Goal: Task Accomplishment & Management: Use online tool/utility

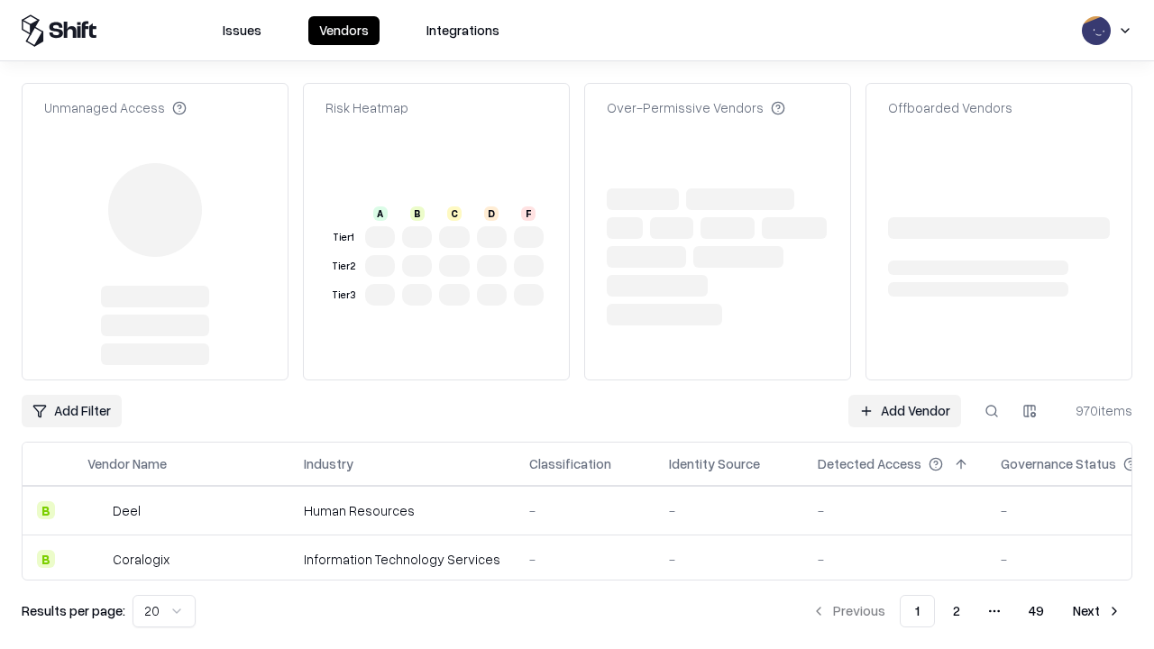
click at [904, 395] on link "Add Vendor" at bounding box center [904, 411] width 113 height 32
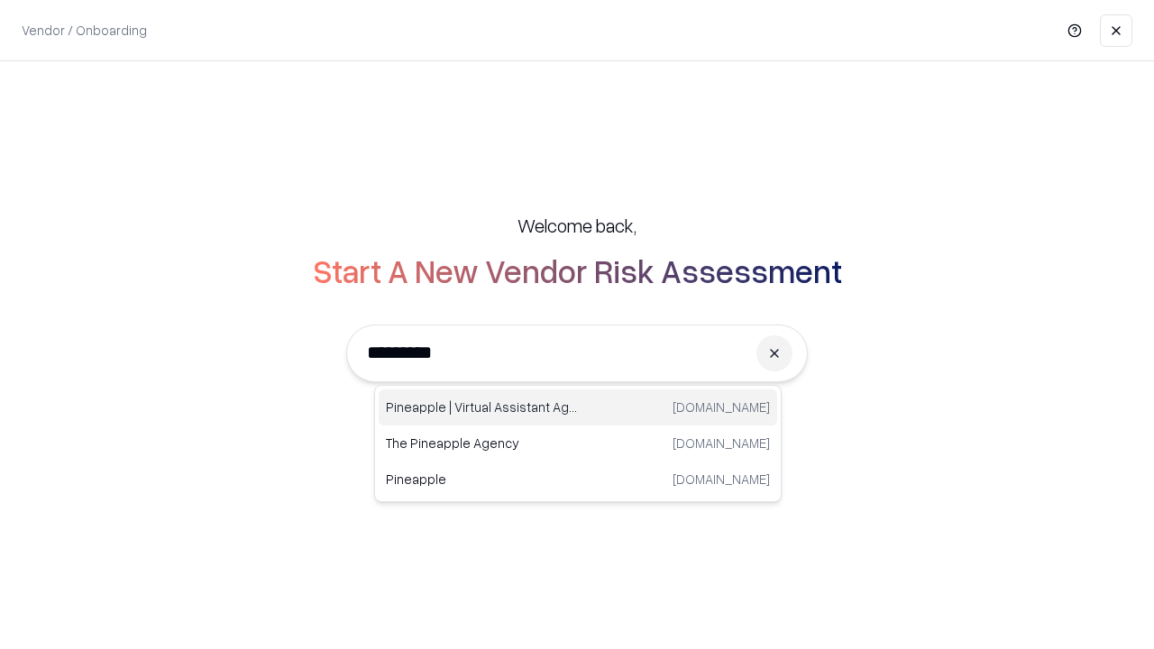
click at [578, 408] on div "Pineapple | Virtual Assistant Agency [DOMAIN_NAME]" at bounding box center [578, 407] width 399 height 36
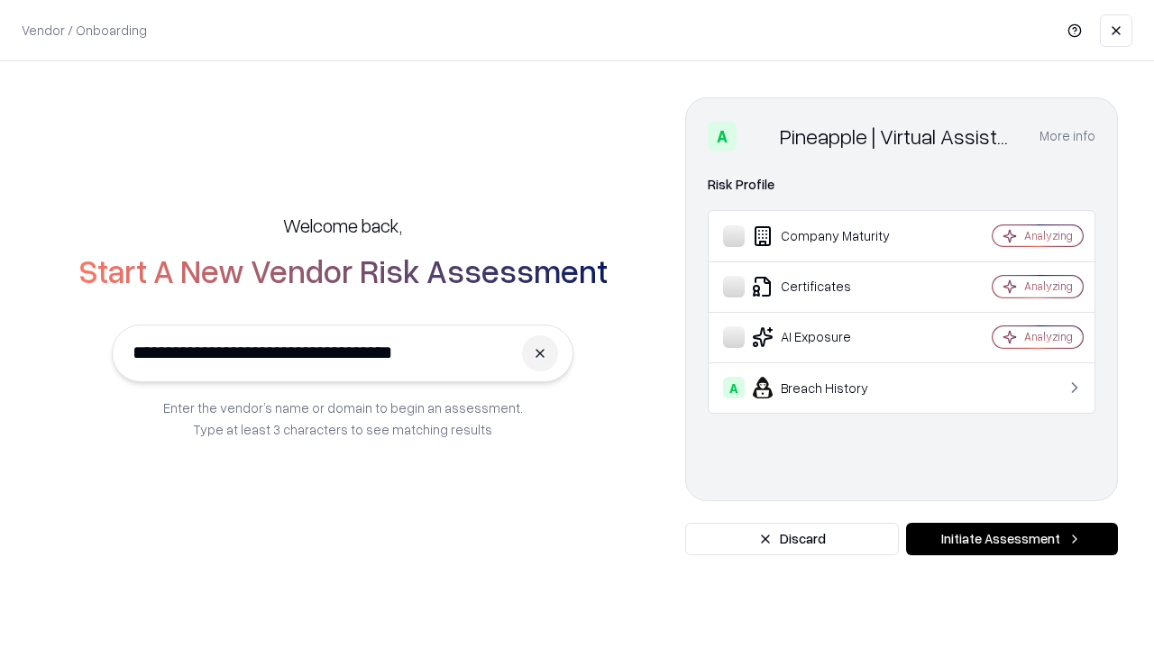
type input "**********"
click at [1012, 539] on button "Initiate Assessment" at bounding box center [1012, 539] width 212 height 32
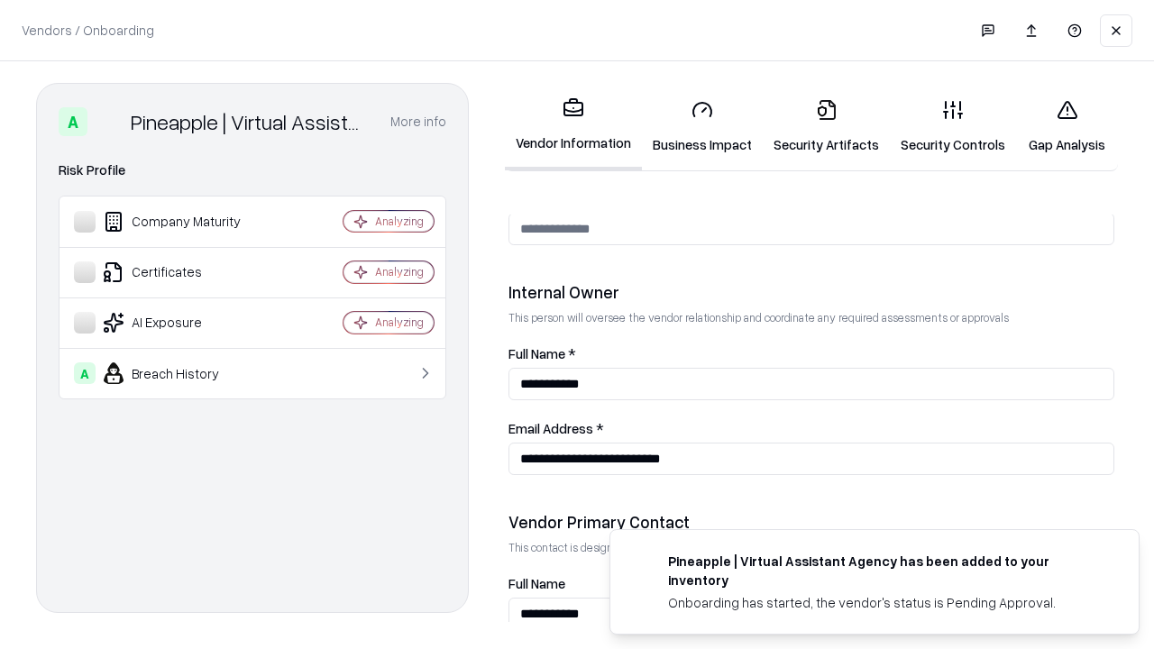
scroll to position [934, 0]
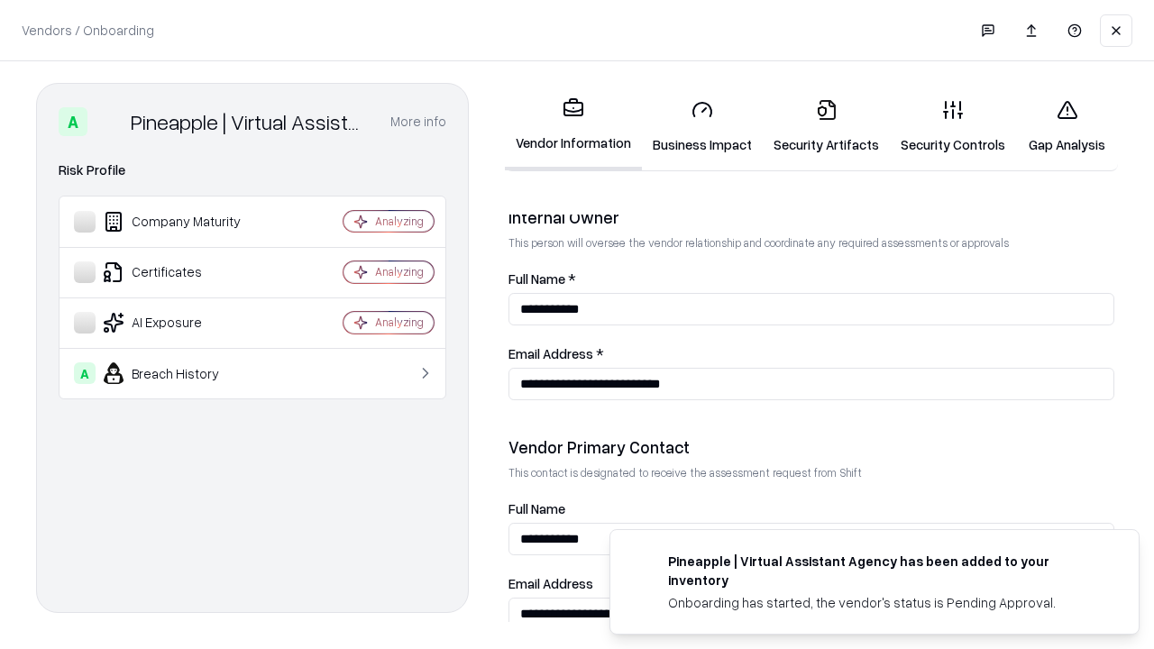
click at [702, 126] on link "Business Impact" at bounding box center [702, 127] width 121 height 84
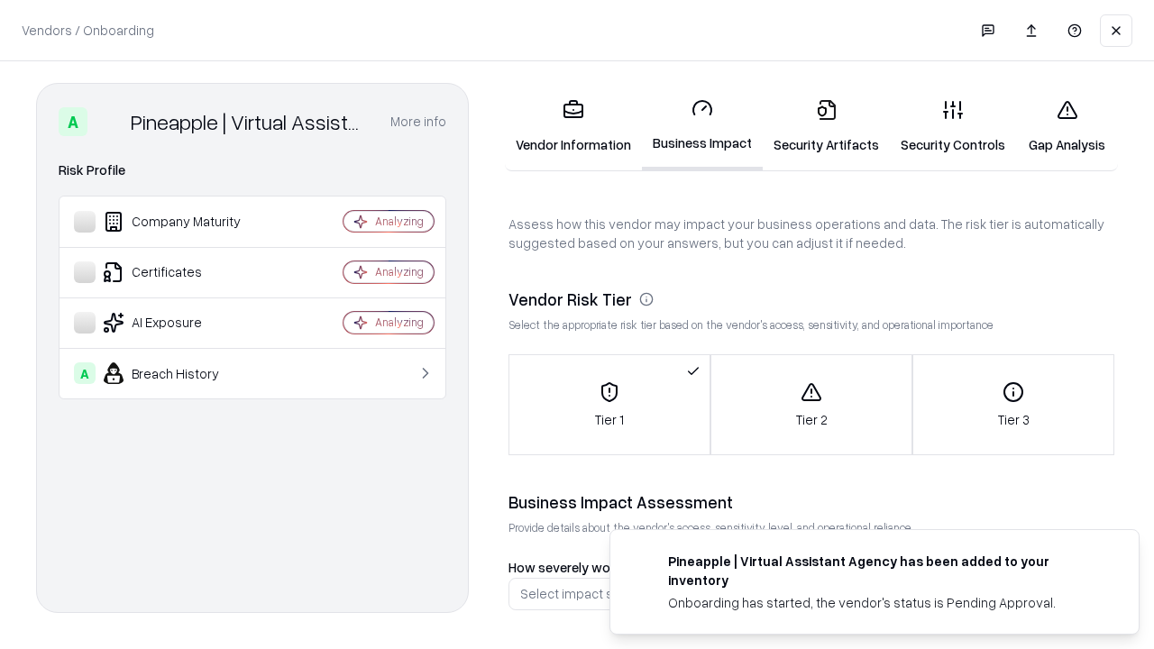
click at [826, 126] on link "Security Artifacts" at bounding box center [826, 127] width 127 height 84
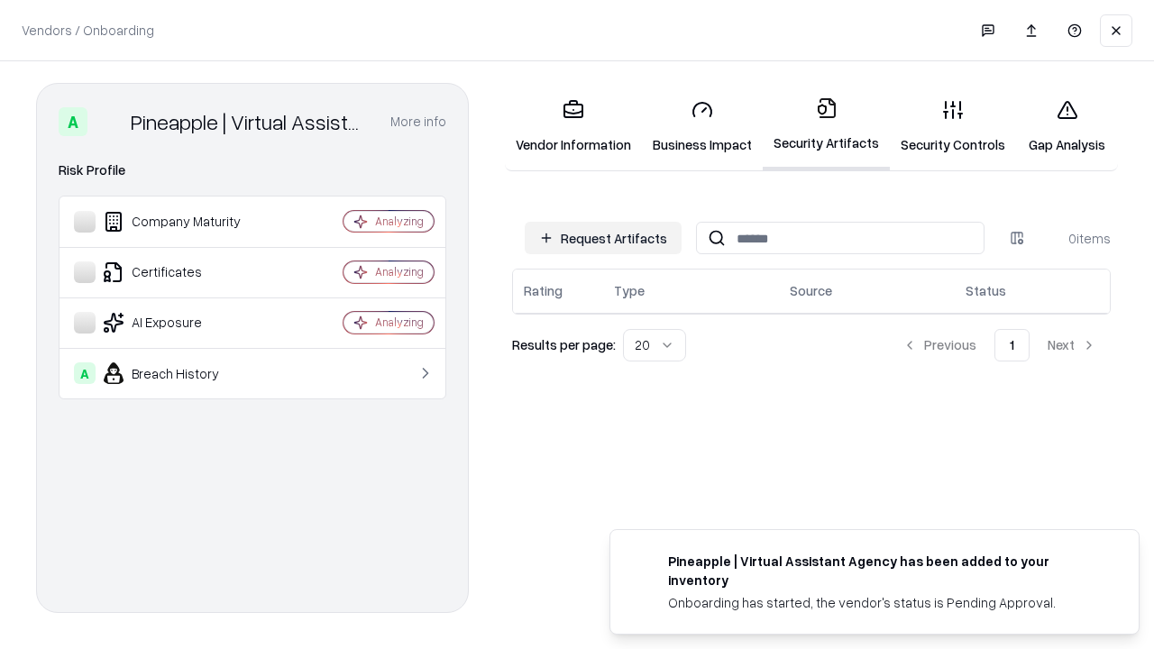
click at [603, 238] on button "Request Artifacts" at bounding box center [603, 238] width 157 height 32
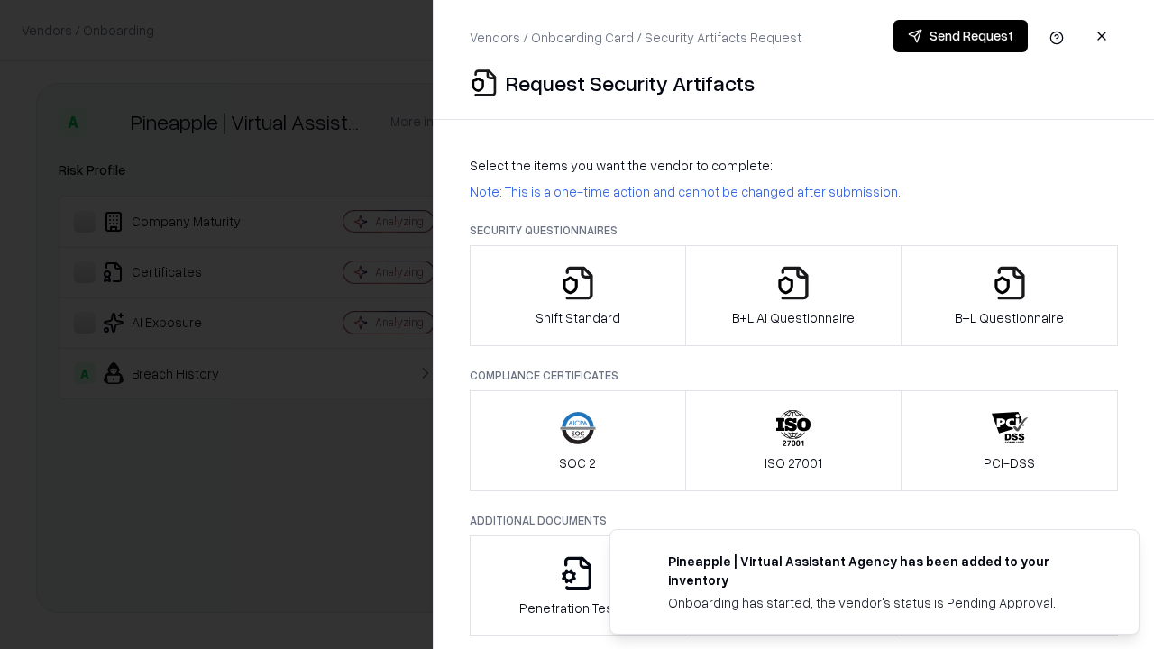
click at [577, 296] on icon "button" at bounding box center [578, 283] width 36 height 36
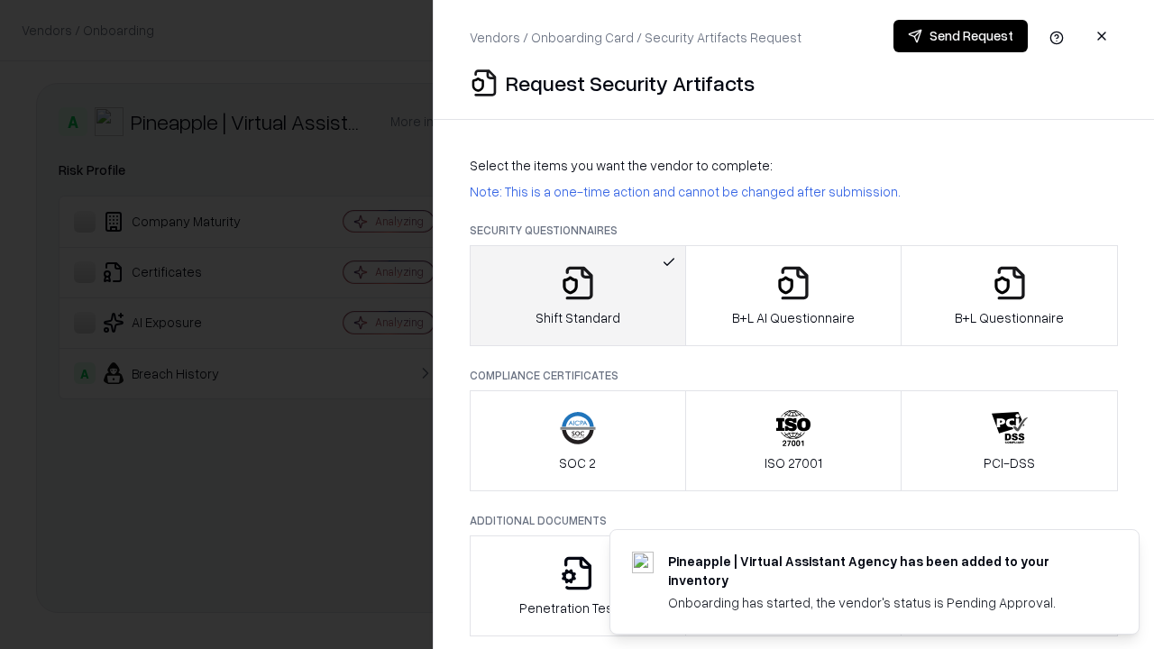
click at [960, 36] on button "Send Request" at bounding box center [960, 36] width 134 height 32
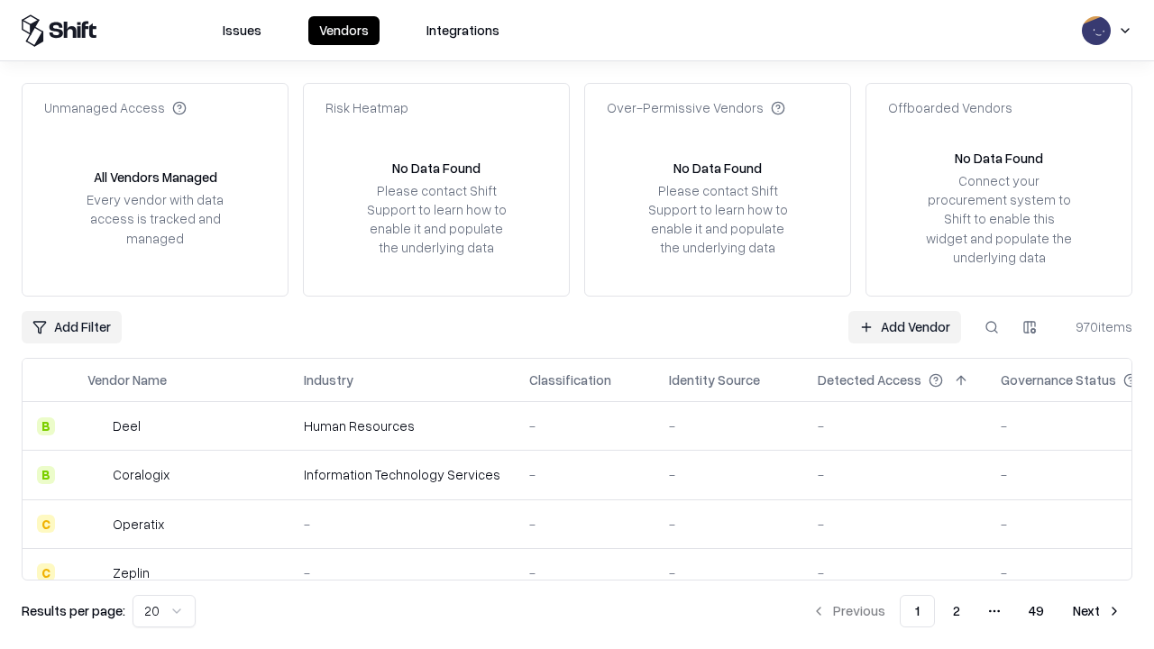
click at [992, 326] on button at bounding box center [992, 327] width 32 height 32
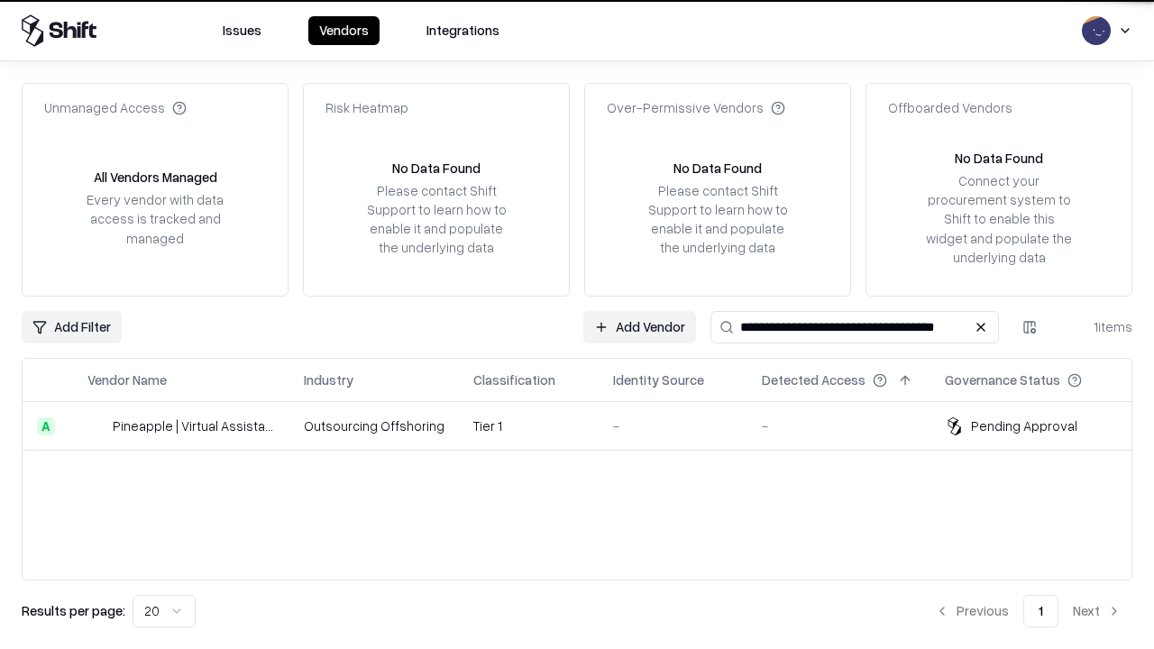
type input "**********"
click at [588, 426] on td "Tier 1" at bounding box center [529, 426] width 140 height 49
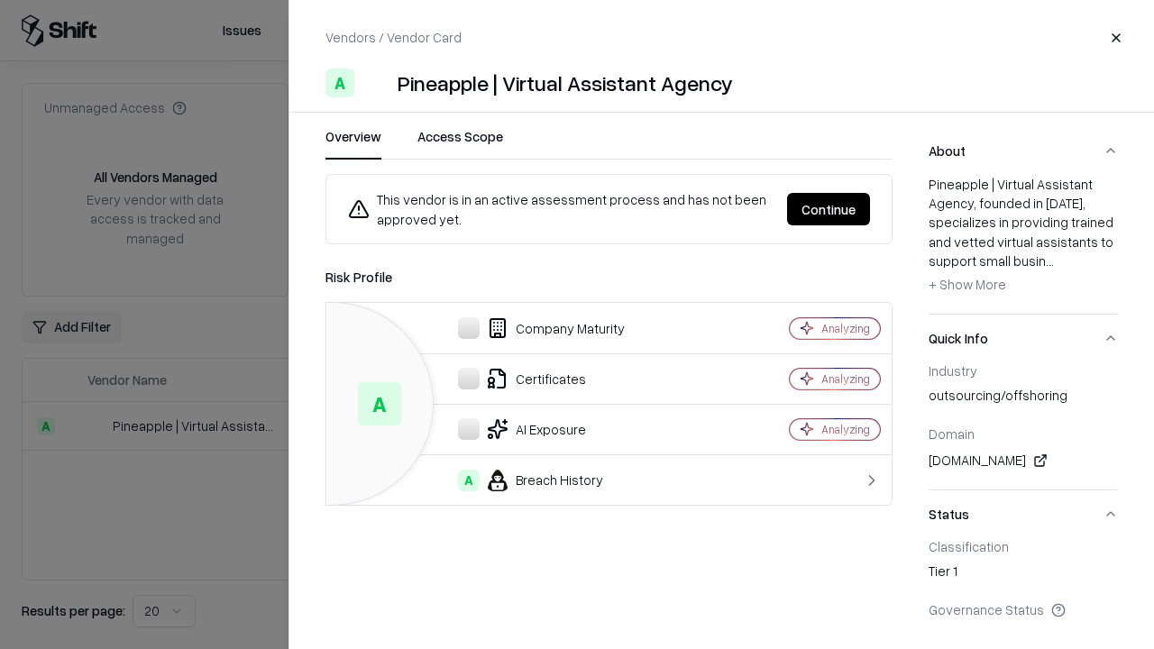
click at [829, 209] on button "Continue" at bounding box center [828, 209] width 83 height 32
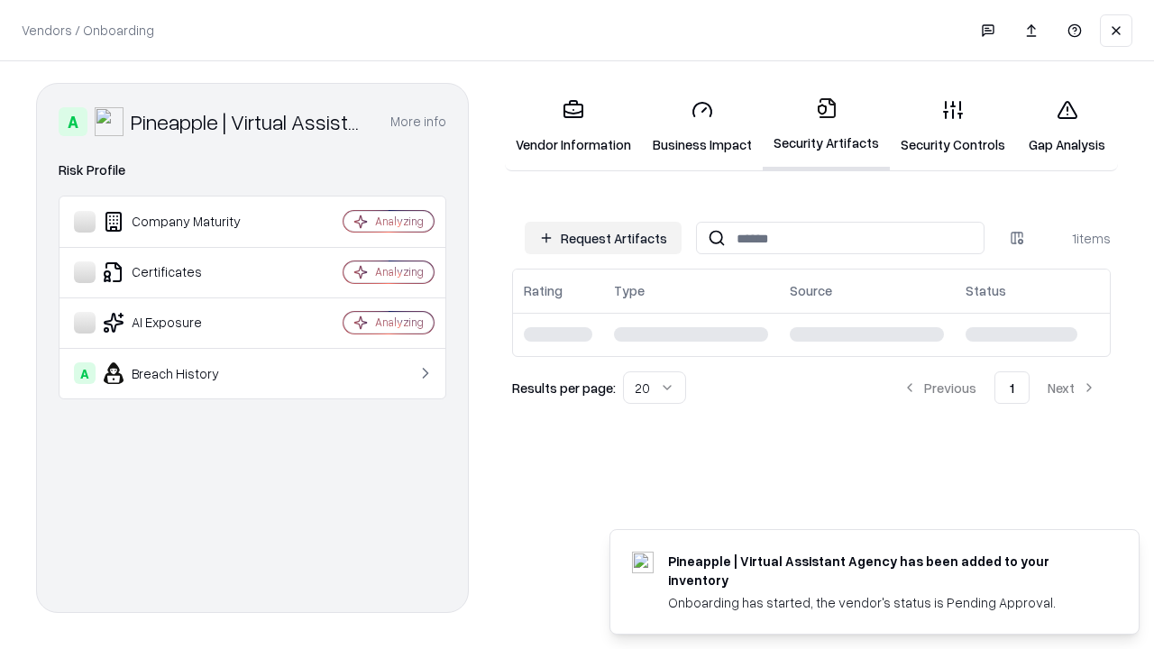
click at [953, 126] on link "Security Controls" at bounding box center [953, 127] width 126 height 84
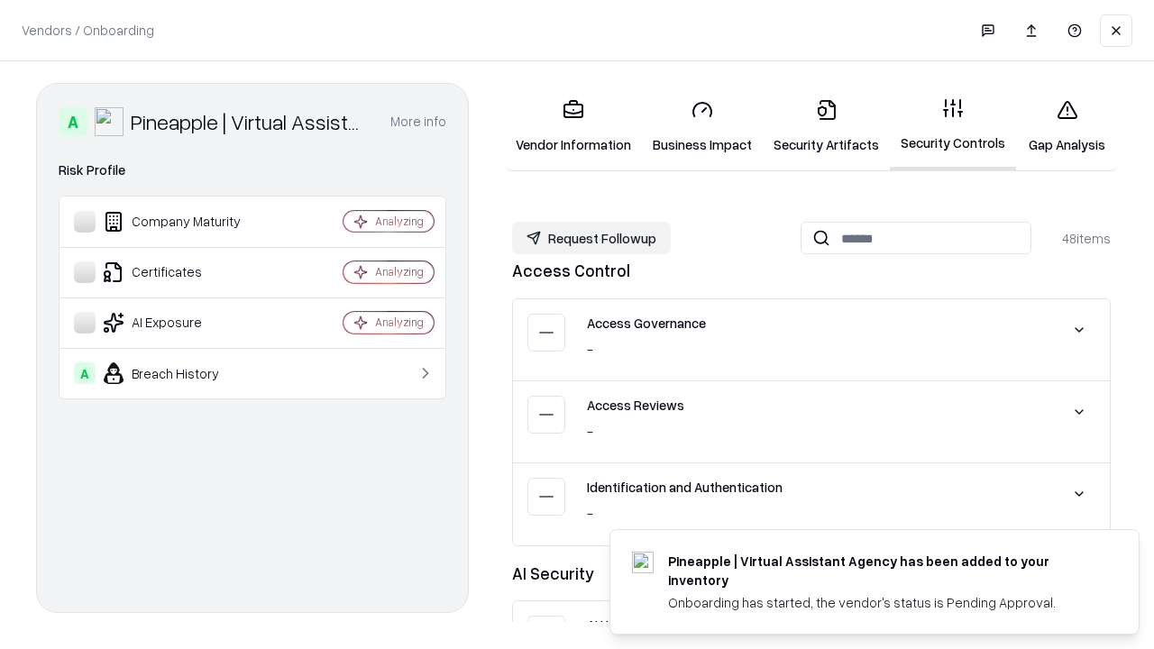
click at [591, 238] on button "Request Followup" at bounding box center [591, 238] width 159 height 32
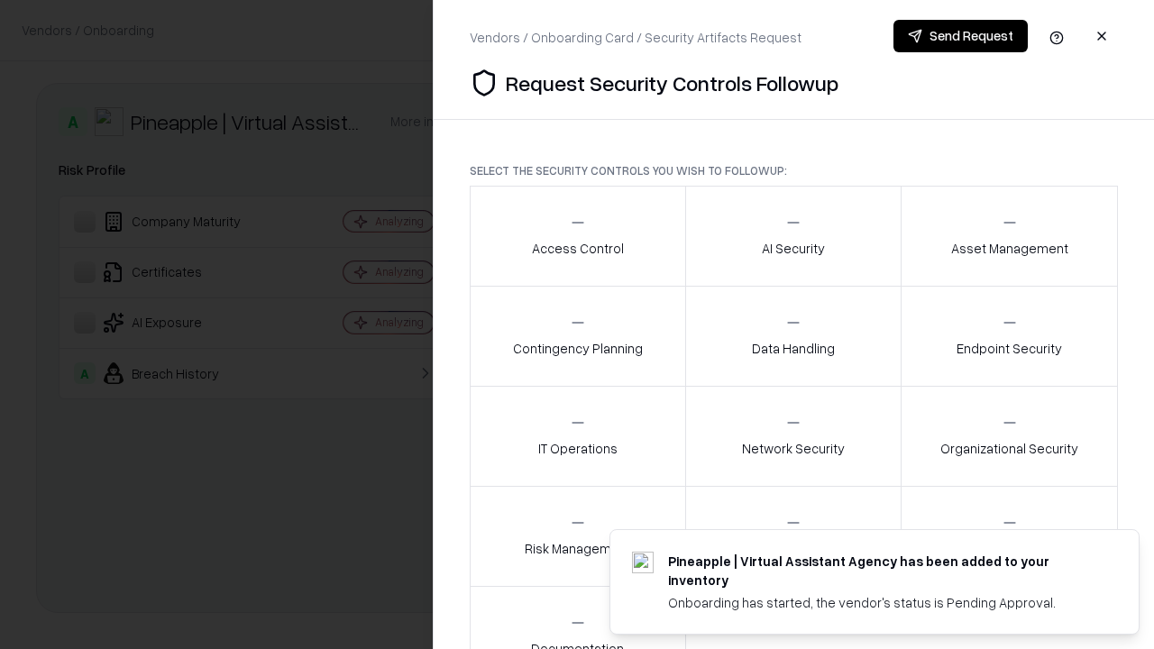
click at [577, 236] on div "Access Control" at bounding box center [578, 236] width 92 height 44
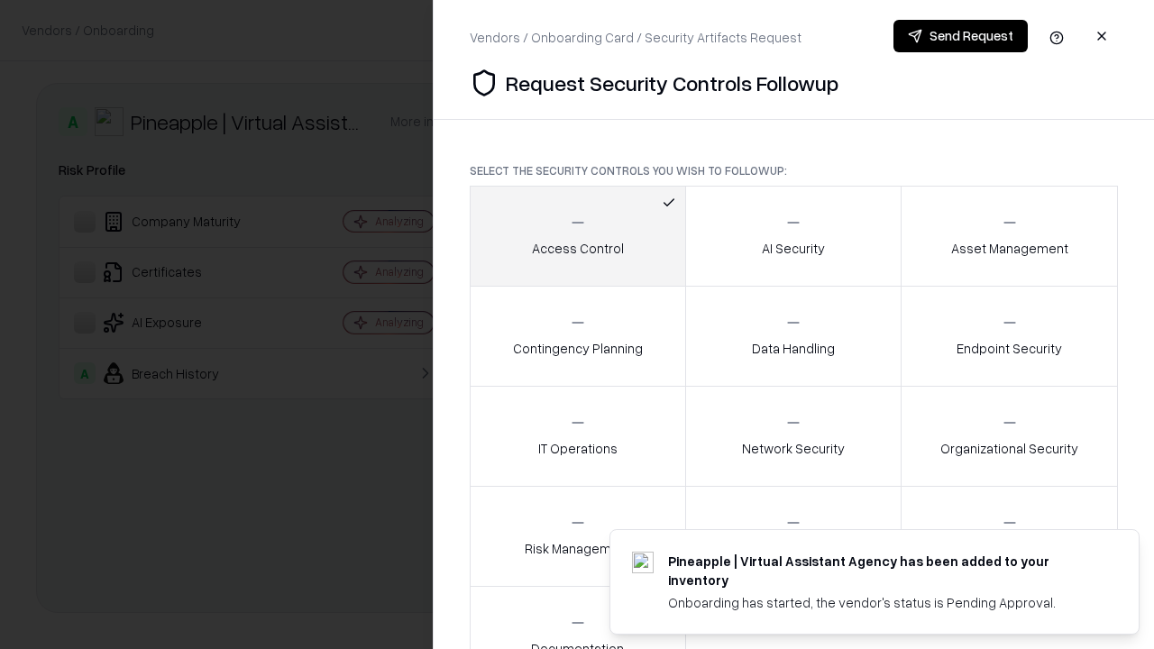
click at [960, 36] on button "Send Request" at bounding box center [960, 36] width 134 height 32
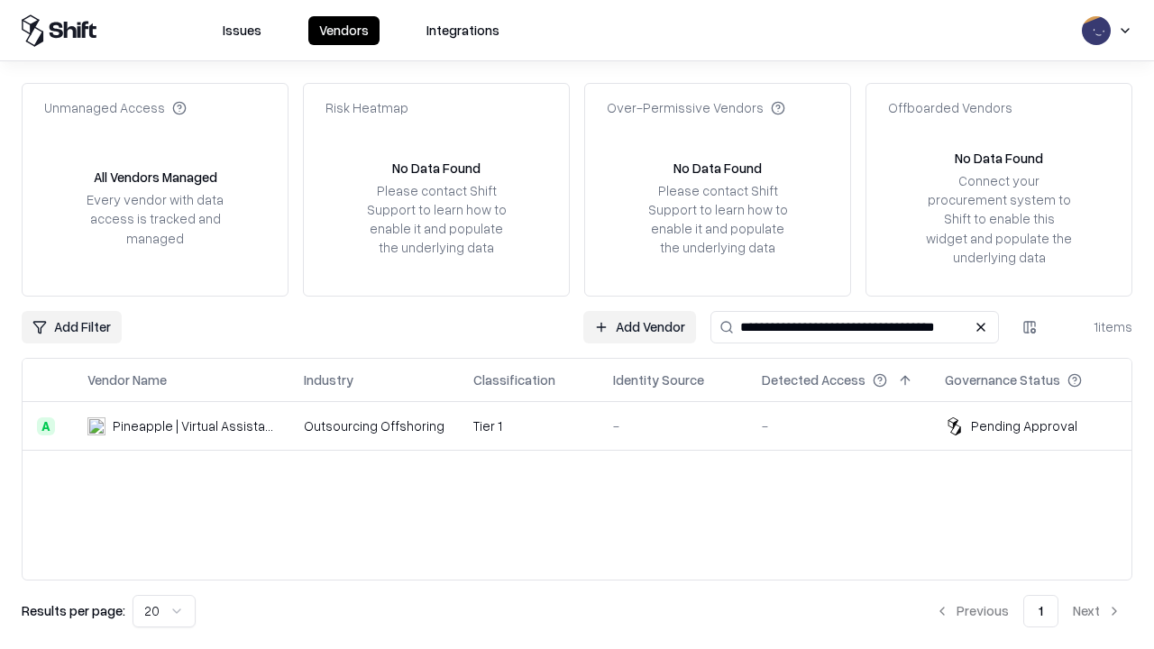
type input "**********"
click at [588, 426] on td "Tier 1" at bounding box center [529, 426] width 140 height 49
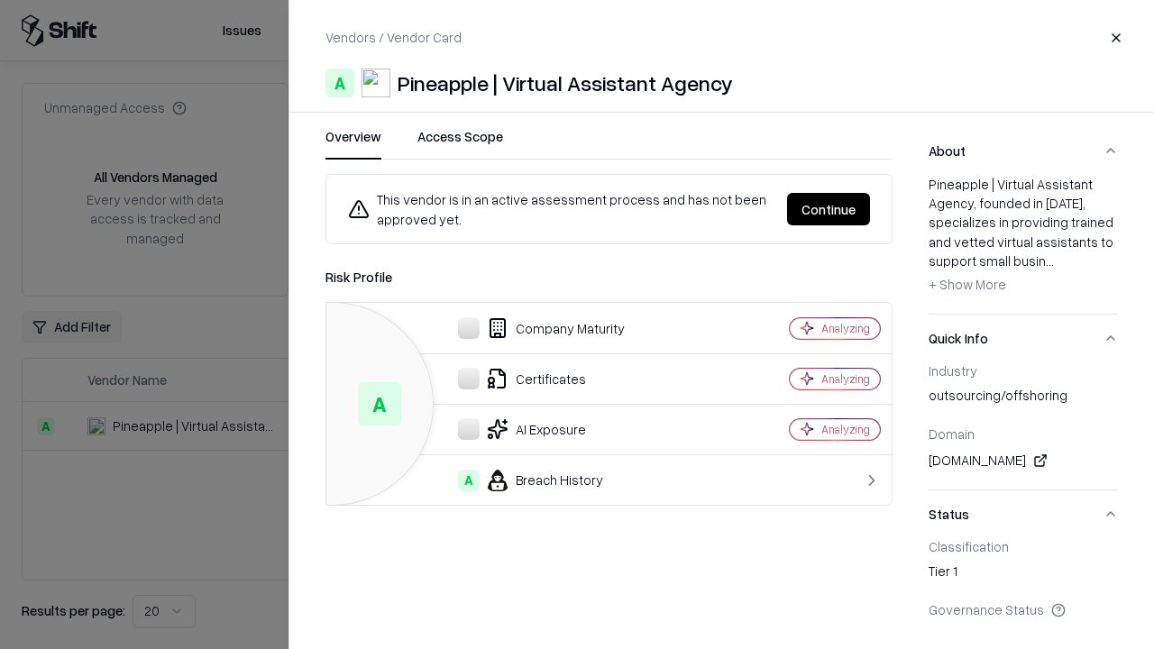
click at [829, 209] on button "Continue" at bounding box center [828, 209] width 83 height 32
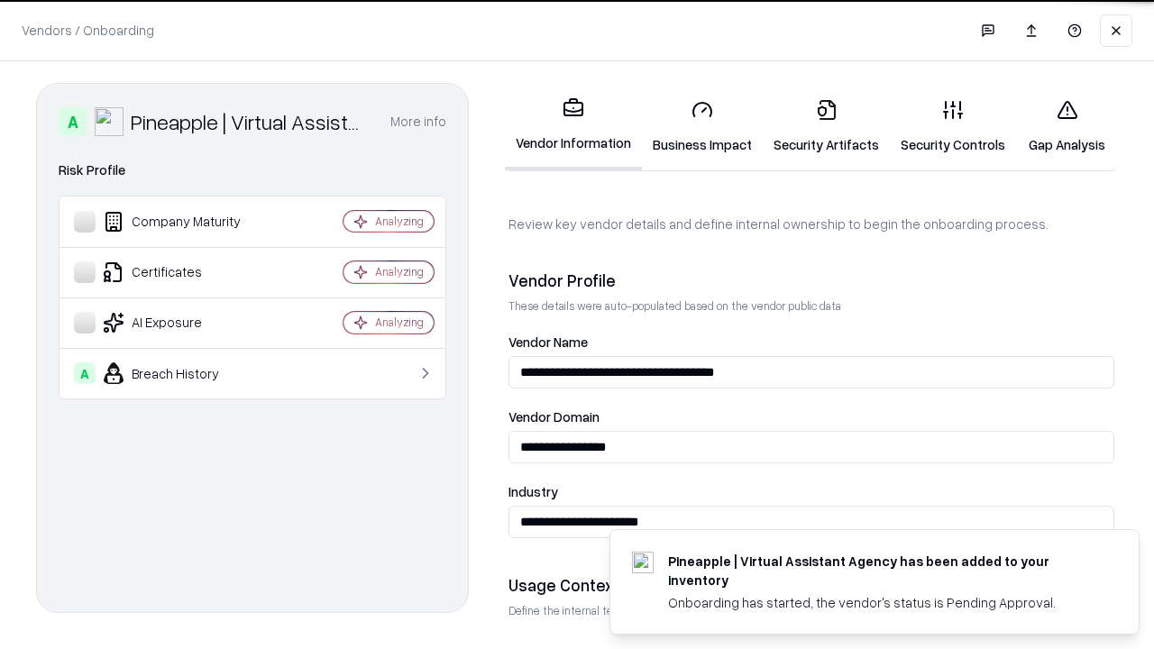
click at [1067, 126] on link "Gap Analysis" at bounding box center [1067, 127] width 102 height 84
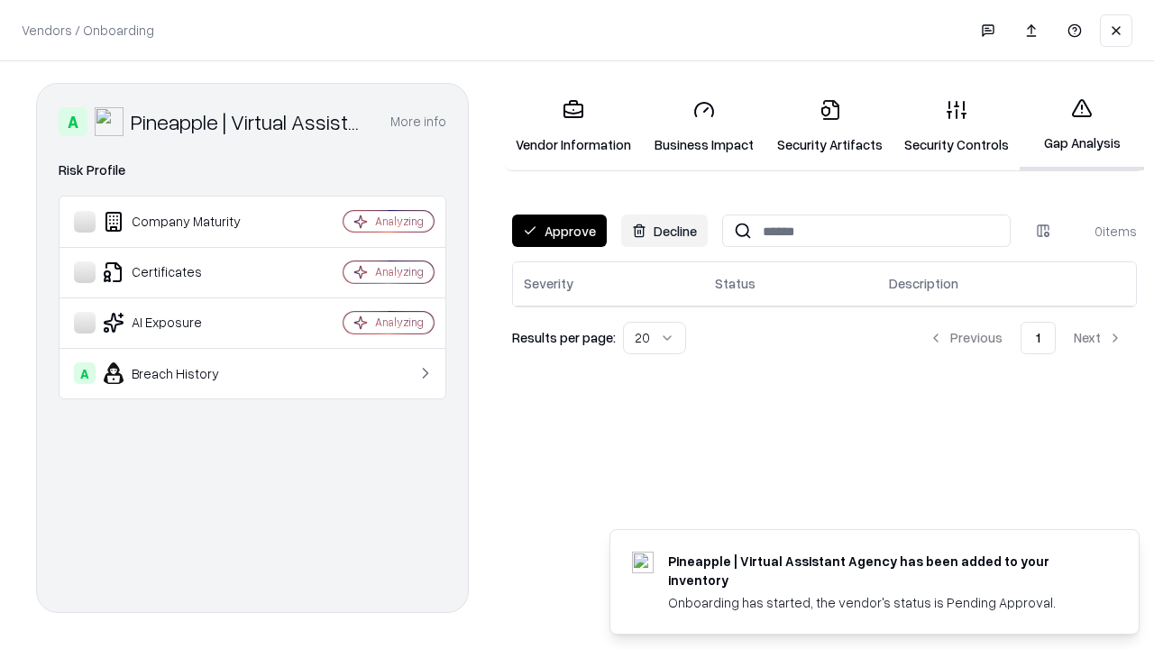
click at [559, 231] on button "Approve" at bounding box center [559, 231] width 95 height 32
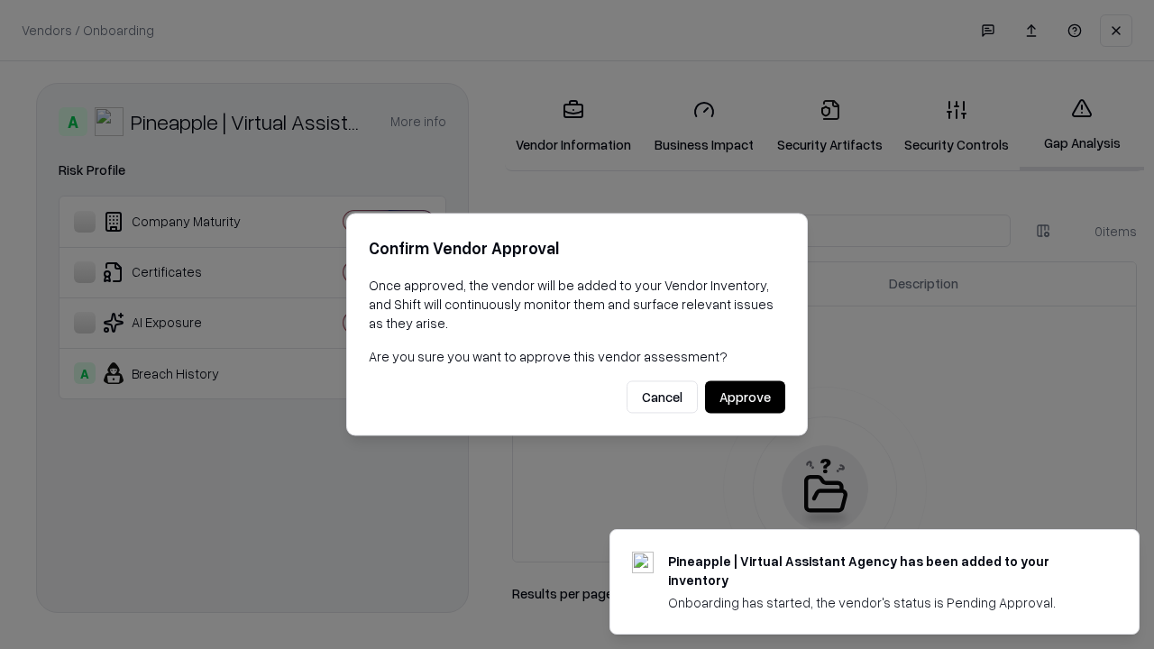
click at [745, 397] on button "Approve" at bounding box center [745, 397] width 80 height 32
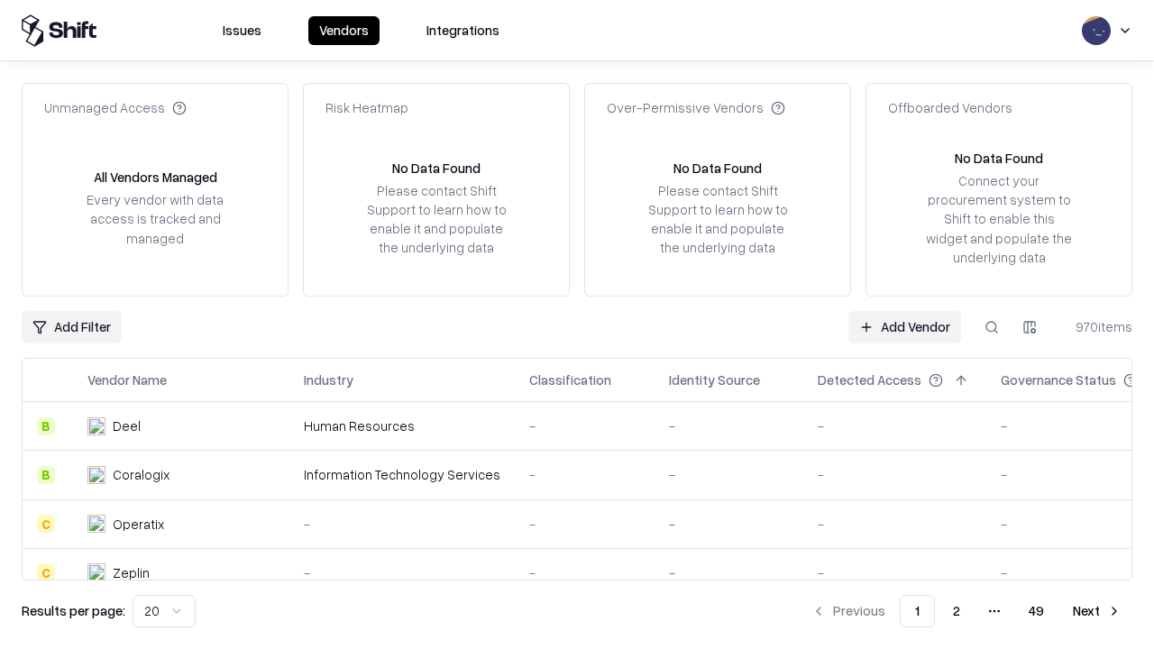
type input "**********"
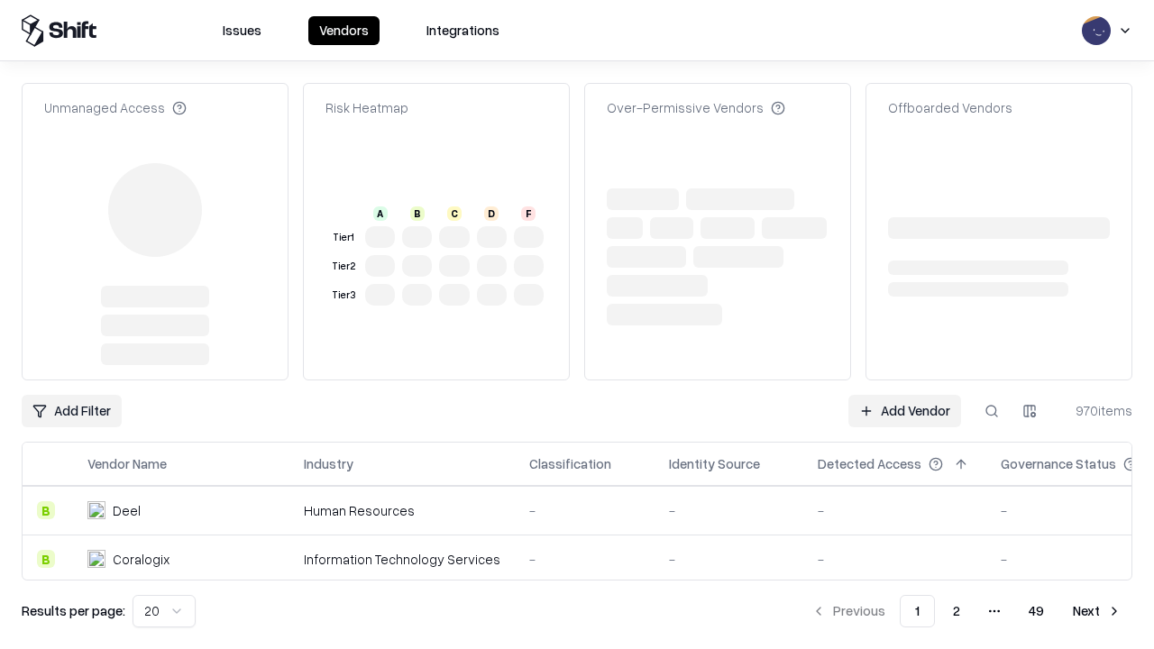
click at [904, 395] on link "Add Vendor" at bounding box center [904, 411] width 113 height 32
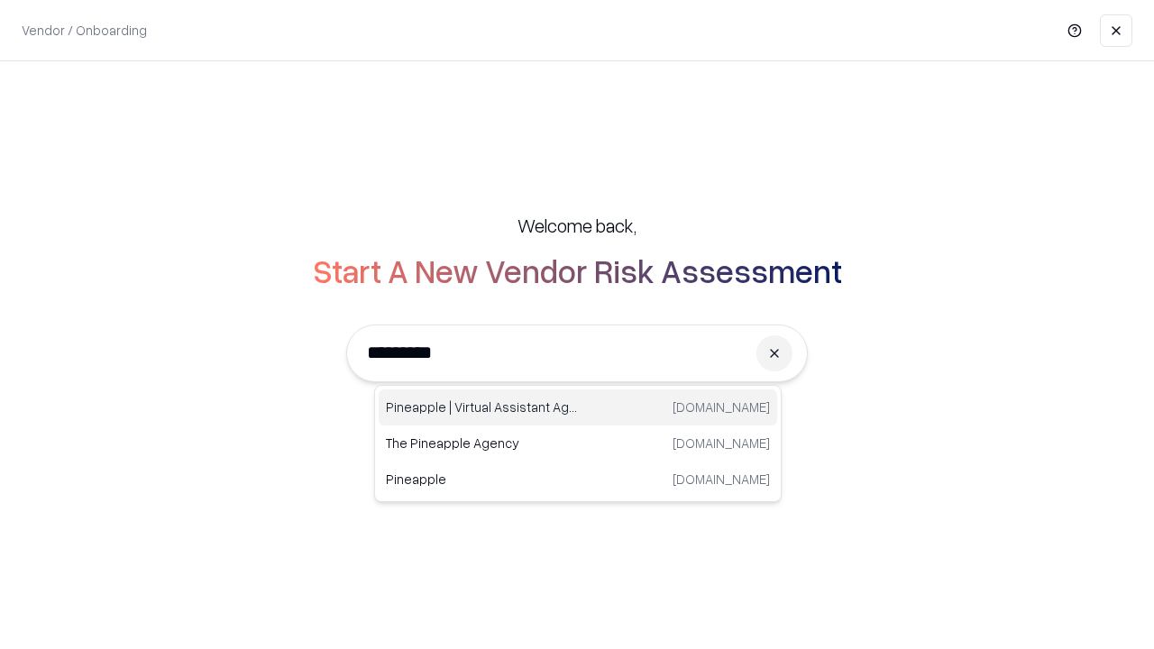
click at [578, 408] on div "Pineapple | Virtual Assistant Agency [DOMAIN_NAME]" at bounding box center [578, 407] width 399 height 36
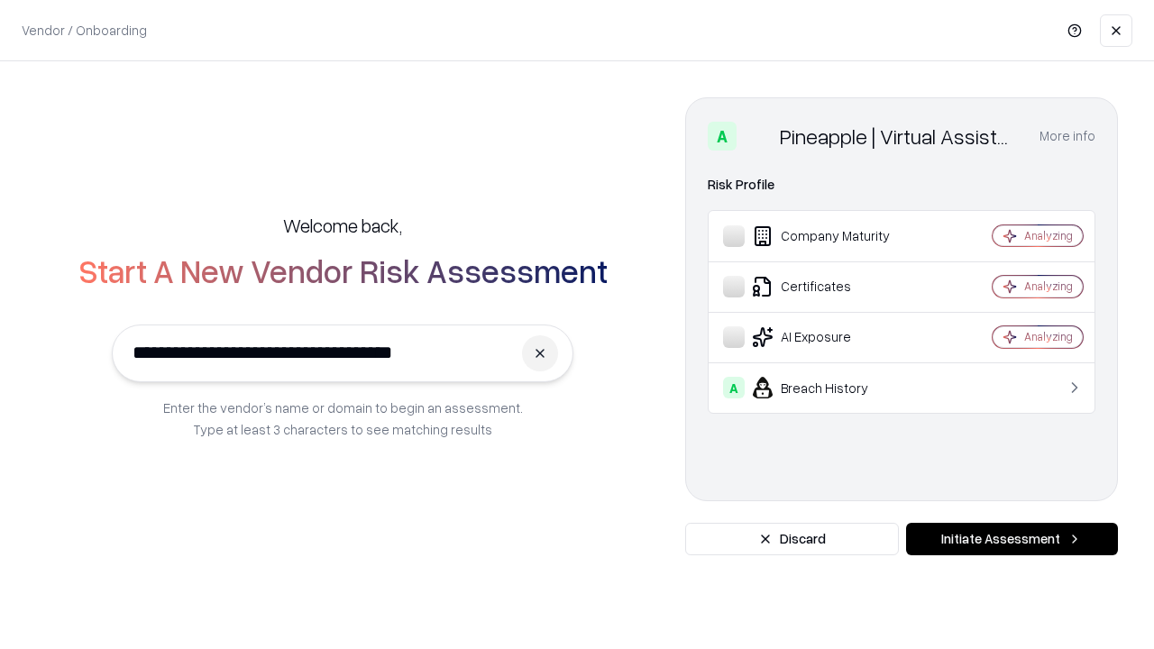
type input "**********"
click at [1012, 539] on button "Initiate Assessment" at bounding box center [1012, 539] width 212 height 32
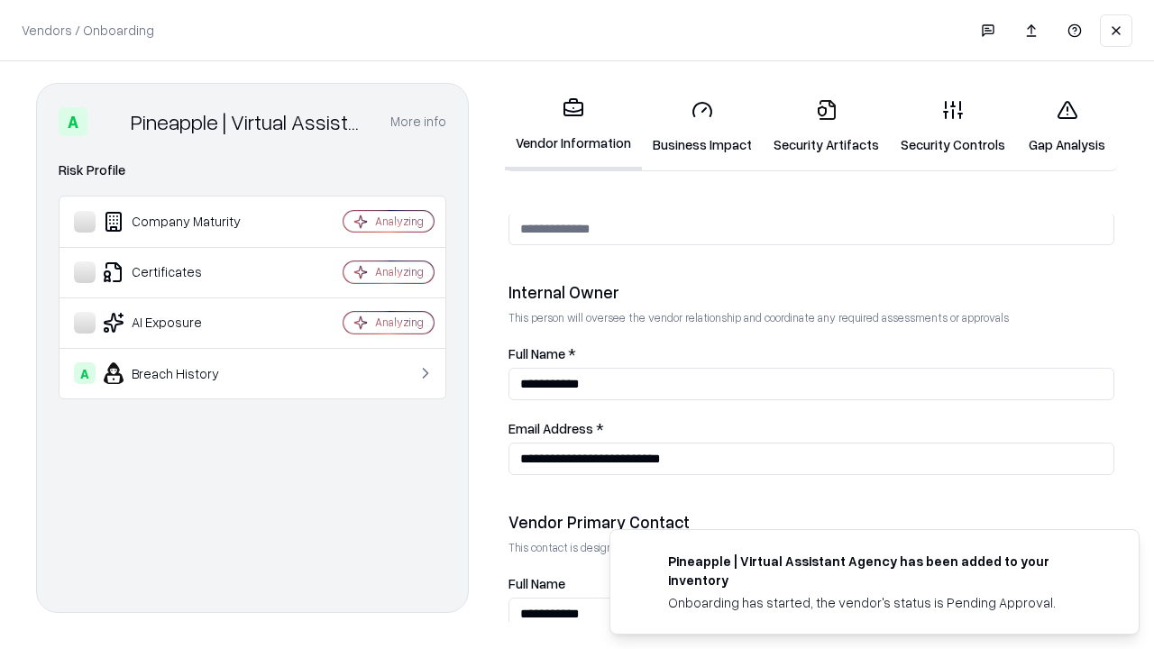
scroll to position [934, 0]
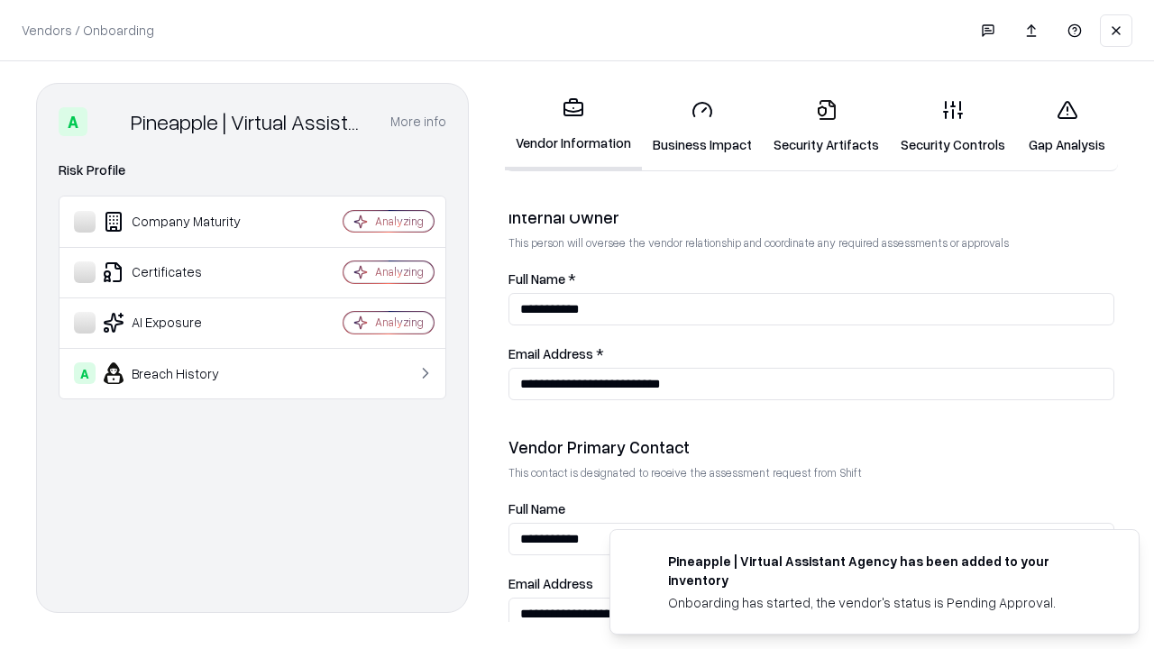
click at [1067, 126] on link "Gap Analysis" at bounding box center [1067, 127] width 102 height 84
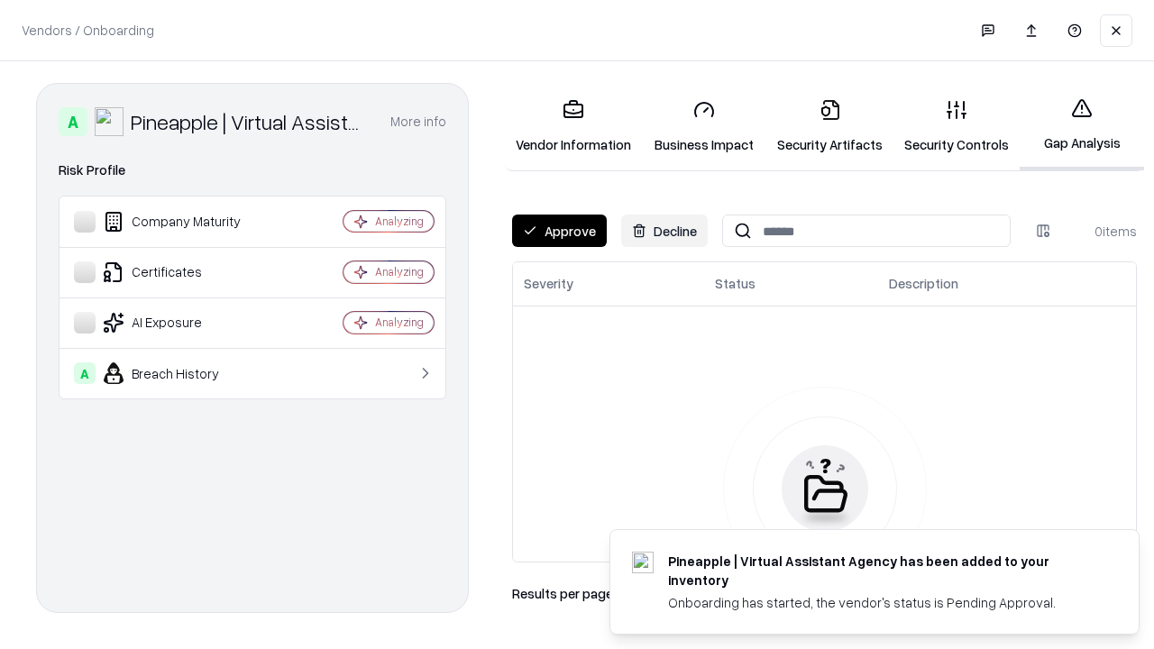
click at [559, 231] on button "Approve" at bounding box center [559, 231] width 95 height 32
